Goal: Find contact information: Find contact information

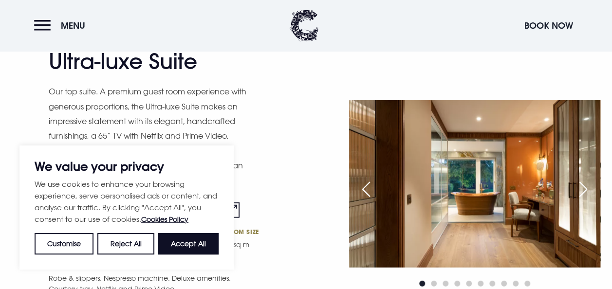
scroll to position [1109, 0]
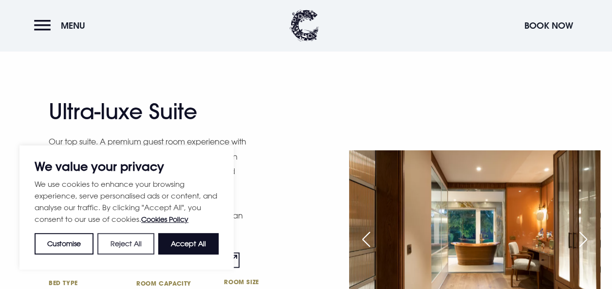
click at [117, 246] on button "Reject All" at bounding box center [125, 243] width 57 height 21
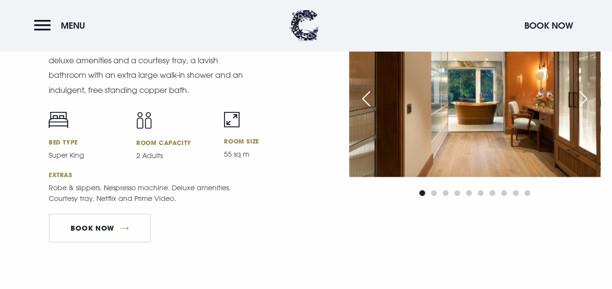
scroll to position [1190, 0]
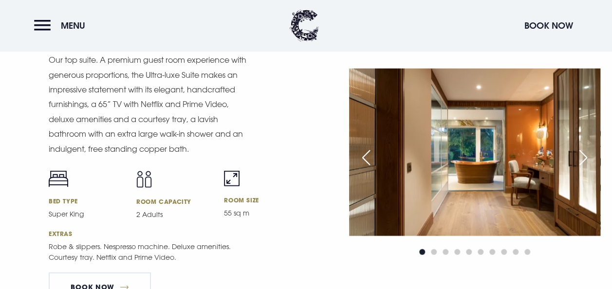
click at [586, 157] on div "Next slide" at bounding box center [583, 157] width 24 height 21
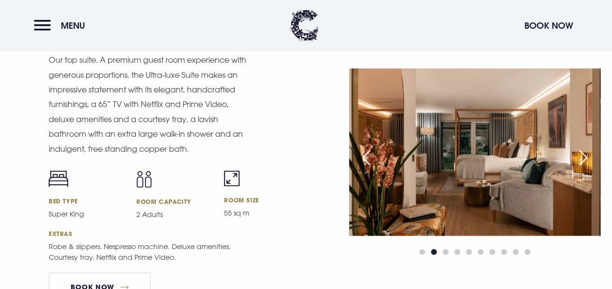
click at [586, 157] on div "Next slide" at bounding box center [583, 157] width 24 height 21
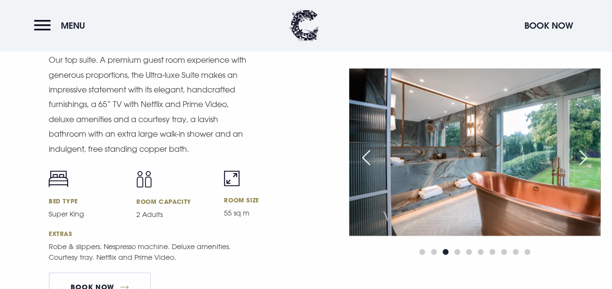
click at [586, 157] on div "Next slide" at bounding box center [583, 157] width 24 height 21
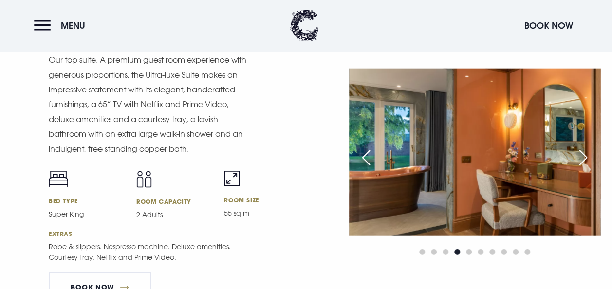
click at [586, 157] on div "Next slide" at bounding box center [583, 157] width 24 height 21
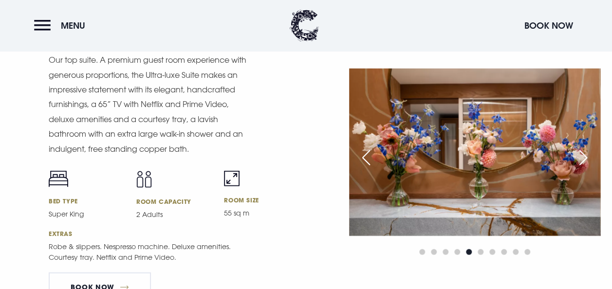
click at [586, 157] on div "Next slide" at bounding box center [583, 157] width 24 height 21
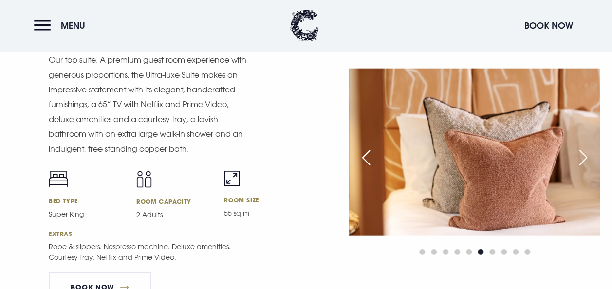
click at [586, 157] on div "Next slide" at bounding box center [583, 157] width 24 height 21
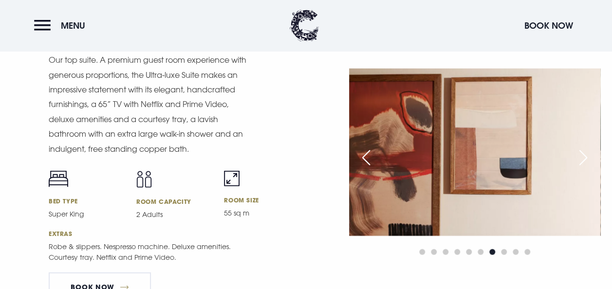
click at [586, 157] on div "Next slide" at bounding box center [583, 157] width 24 height 21
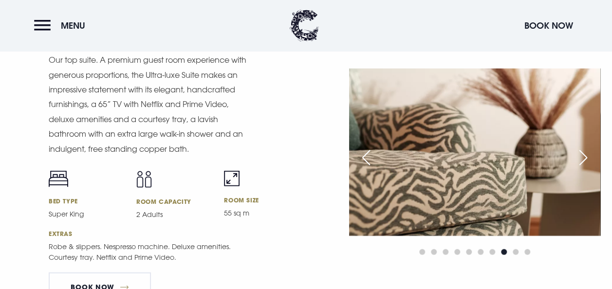
click at [586, 157] on div "Next slide" at bounding box center [583, 157] width 24 height 21
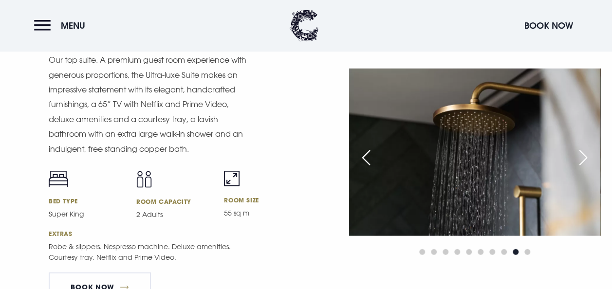
click at [586, 157] on div "Next slide" at bounding box center [583, 157] width 24 height 21
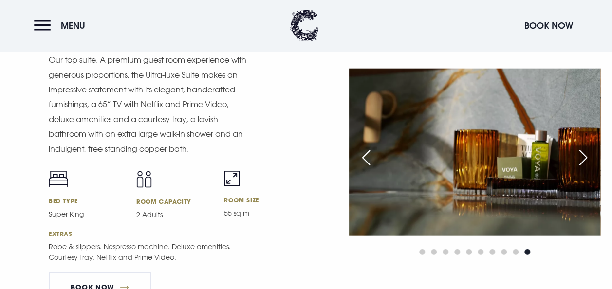
click at [586, 157] on div "Next slide" at bounding box center [583, 157] width 24 height 21
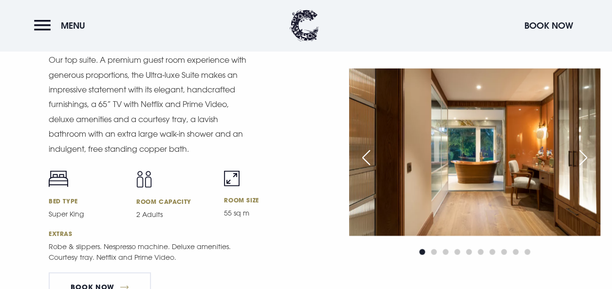
click at [586, 157] on div "Next slide" at bounding box center [583, 157] width 24 height 21
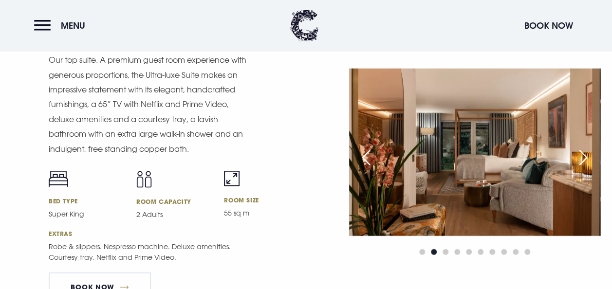
click at [586, 157] on div "Next slide" at bounding box center [583, 157] width 24 height 21
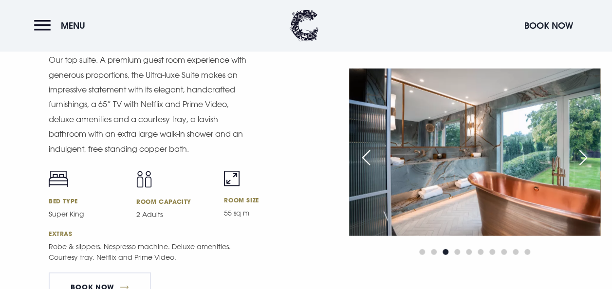
click at [586, 157] on div "Next slide" at bounding box center [583, 157] width 24 height 21
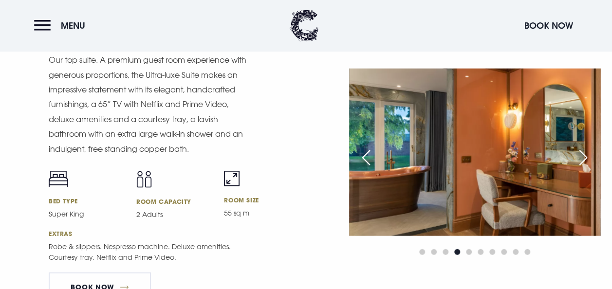
click at [586, 157] on div "Next slide" at bounding box center [583, 157] width 24 height 21
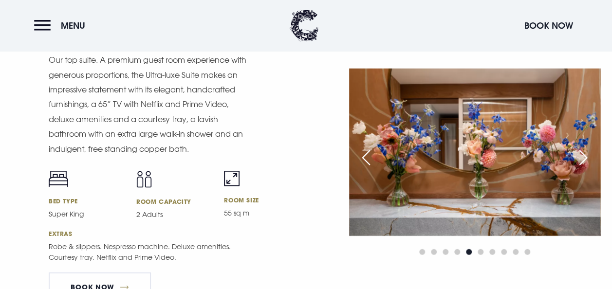
click at [586, 157] on div "Next slide" at bounding box center [583, 157] width 24 height 21
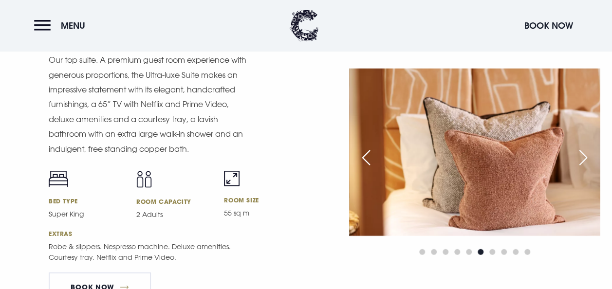
click at [586, 157] on div "Next slide" at bounding box center [583, 157] width 24 height 21
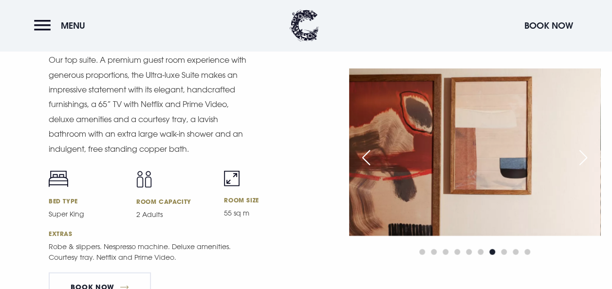
click at [586, 157] on div "Next slide" at bounding box center [583, 157] width 24 height 21
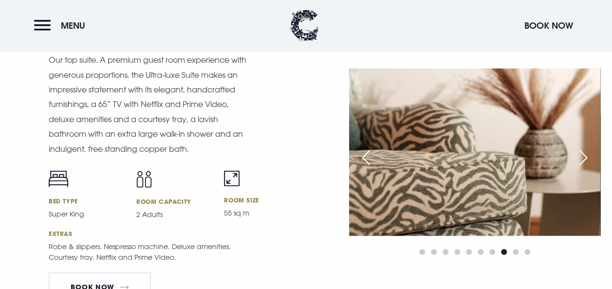
click at [586, 157] on div "Next slide" at bounding box center [583, 157] width 24 height 21
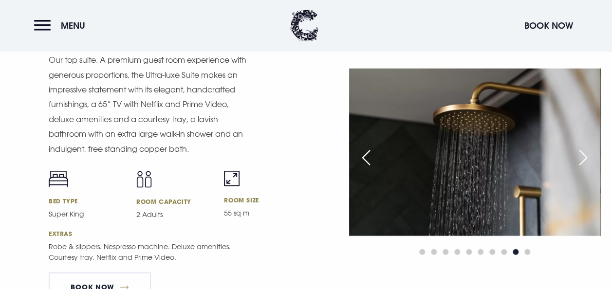
click at [586, 157] on div "Next slide" at bounding box center [583, 157] width 24 height 21
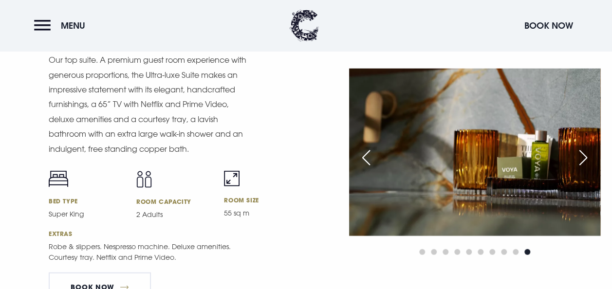
click at [586, 157] on div "Next slide" at bounding box center [583, 157] width 24 height 21
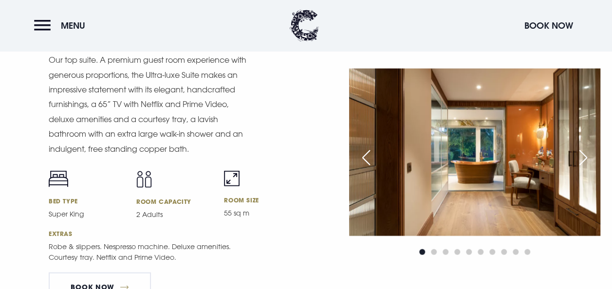
click at [586, 157] on div "Next slide" at bounding box center [583, 157] width 24 height 21
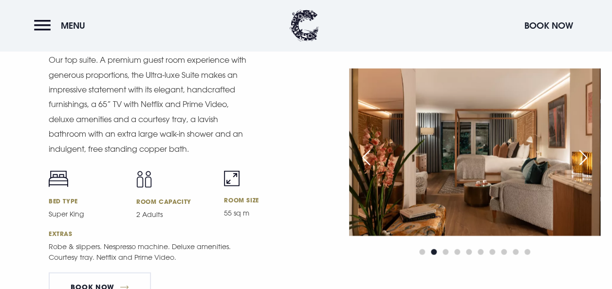
click at [586, 157] on div "Next slide" at bounding box center [583, 157] width 24 height 21
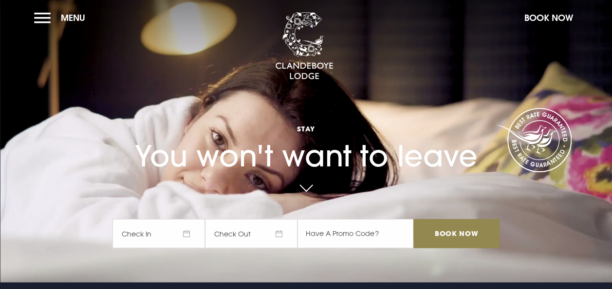
scroll to position [0, 0]
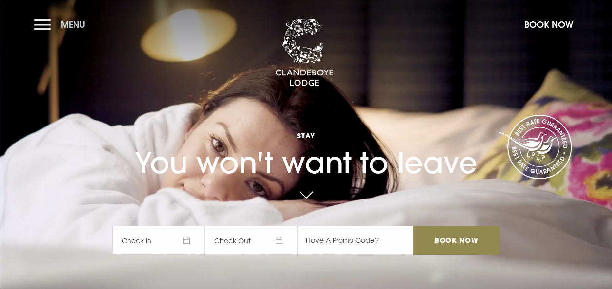
click at [44, 24] on button "Menu" at bounding box center [62, 24] width 56 height 21
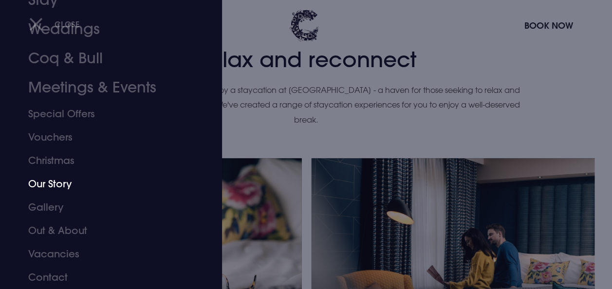
scroll to position [641, 0]
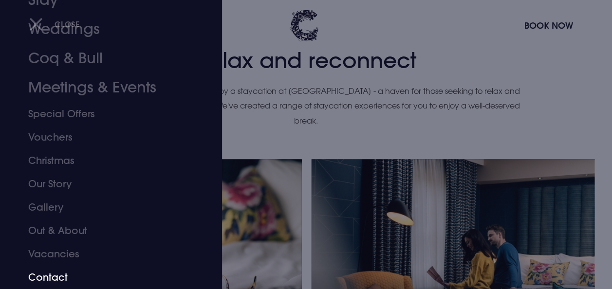
click at [56, 273] on link "Contact" at bounding box center [104, 277] width 152 height 23
click at [56, 276] on link "Contact" at bounding box center [104, 277] width 152 height 23
